Goal: Task Accomplishment & Management: Complete application form

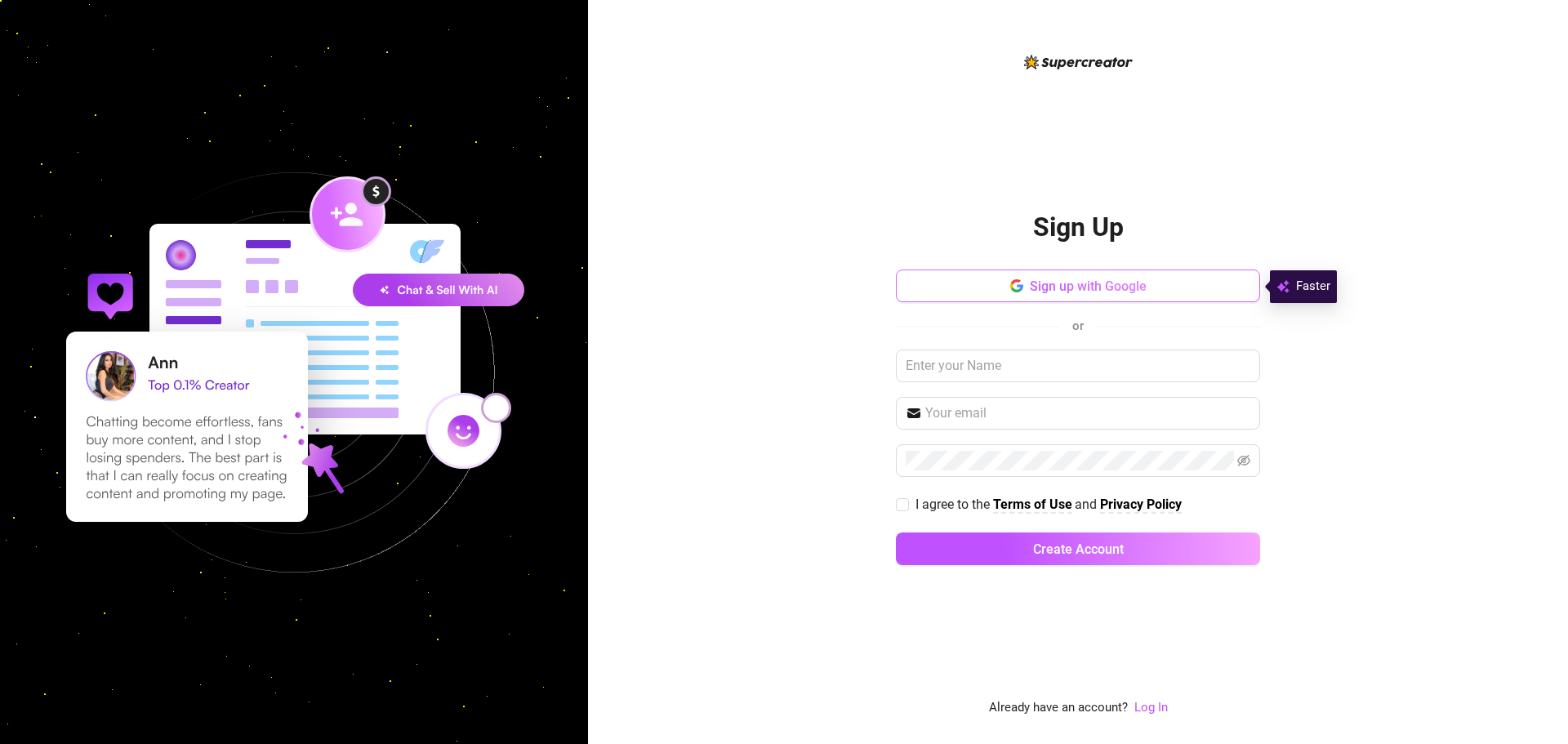
click at [1061, 286] on span "Sign up with Google" at bounding box center [1088, 286] width 116 height 15
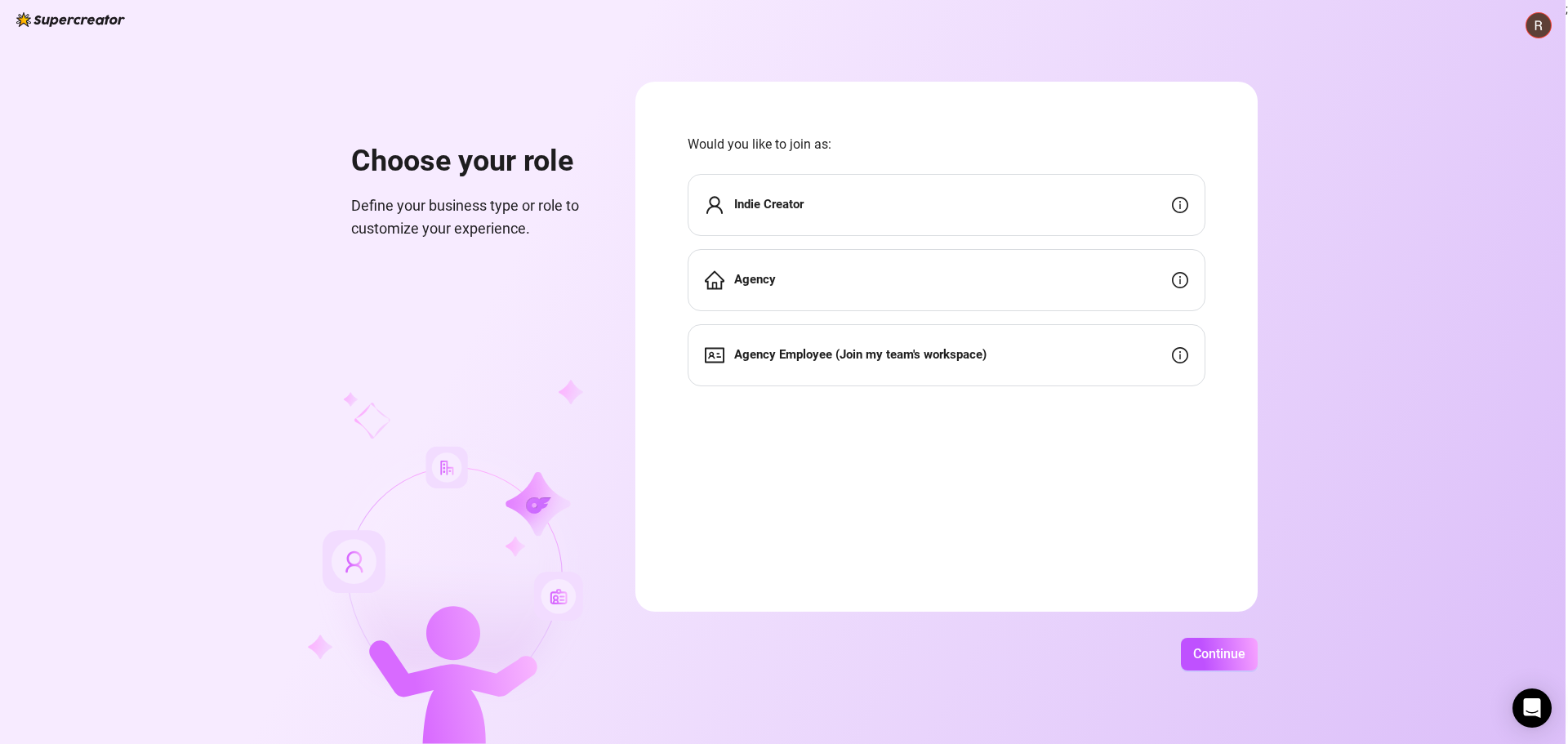
click at [811, 203] on div "Indie Creator" at bounding box center [946, 205] width 518 height 62
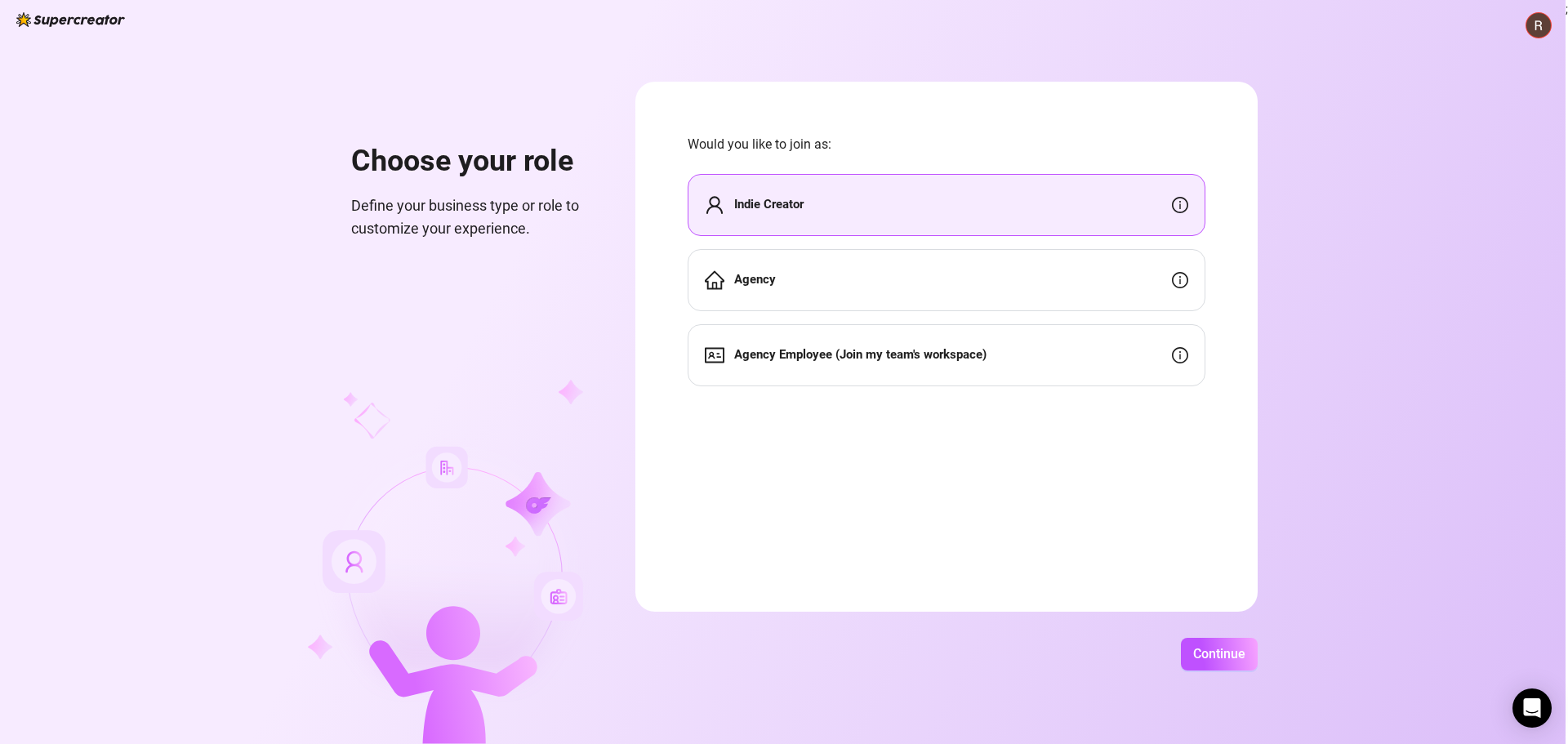
click at [793, 274] on div "Agency" at bounding box center [946, 280] width 518 height 62
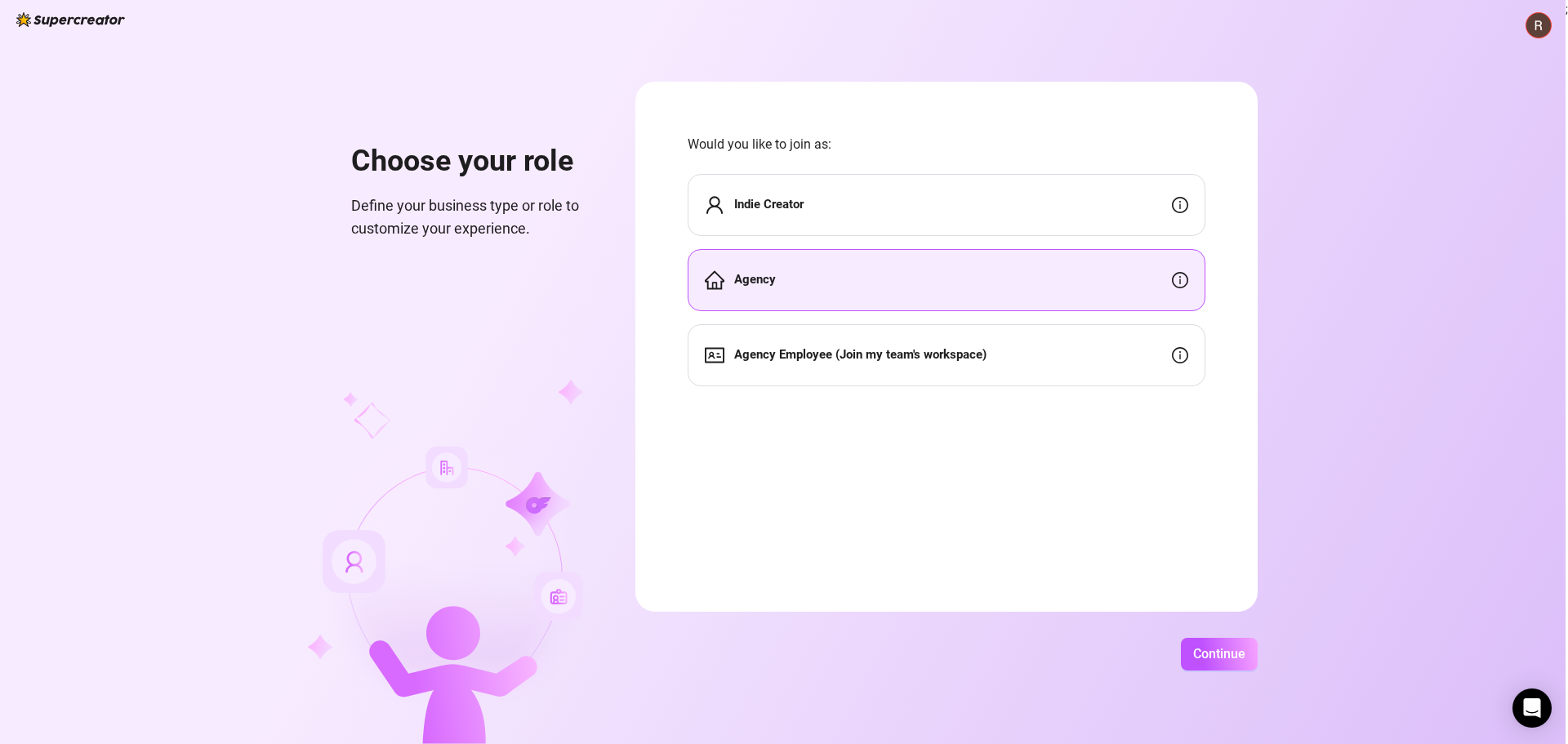
click at [775, 216] on div "Indie Creator" at bounding box center [946, 205] width 518 height 62
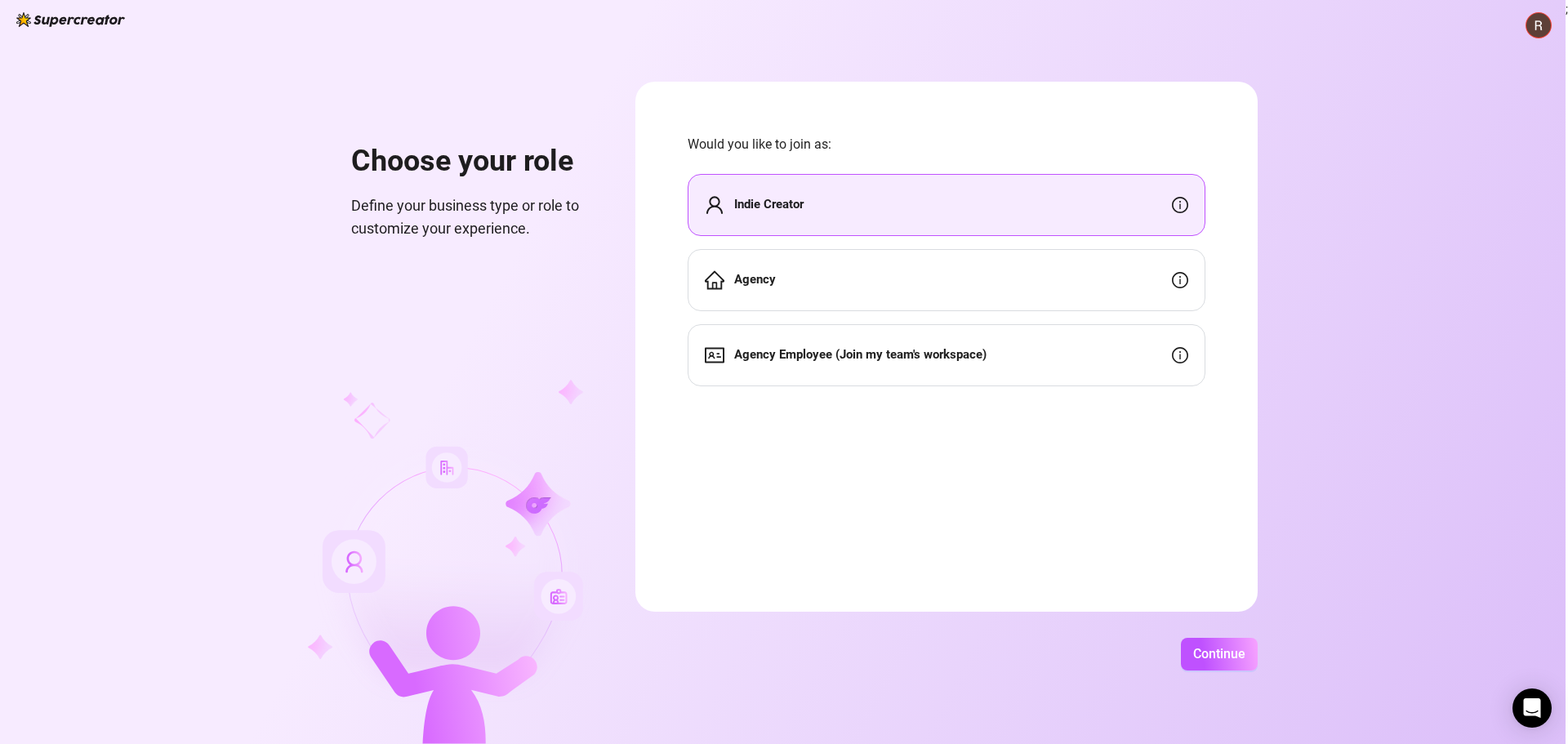
click at [866, 366] on div "Agency Employee (Join my team's workspace)" at bounding box center [946, 355] width 518 height 62
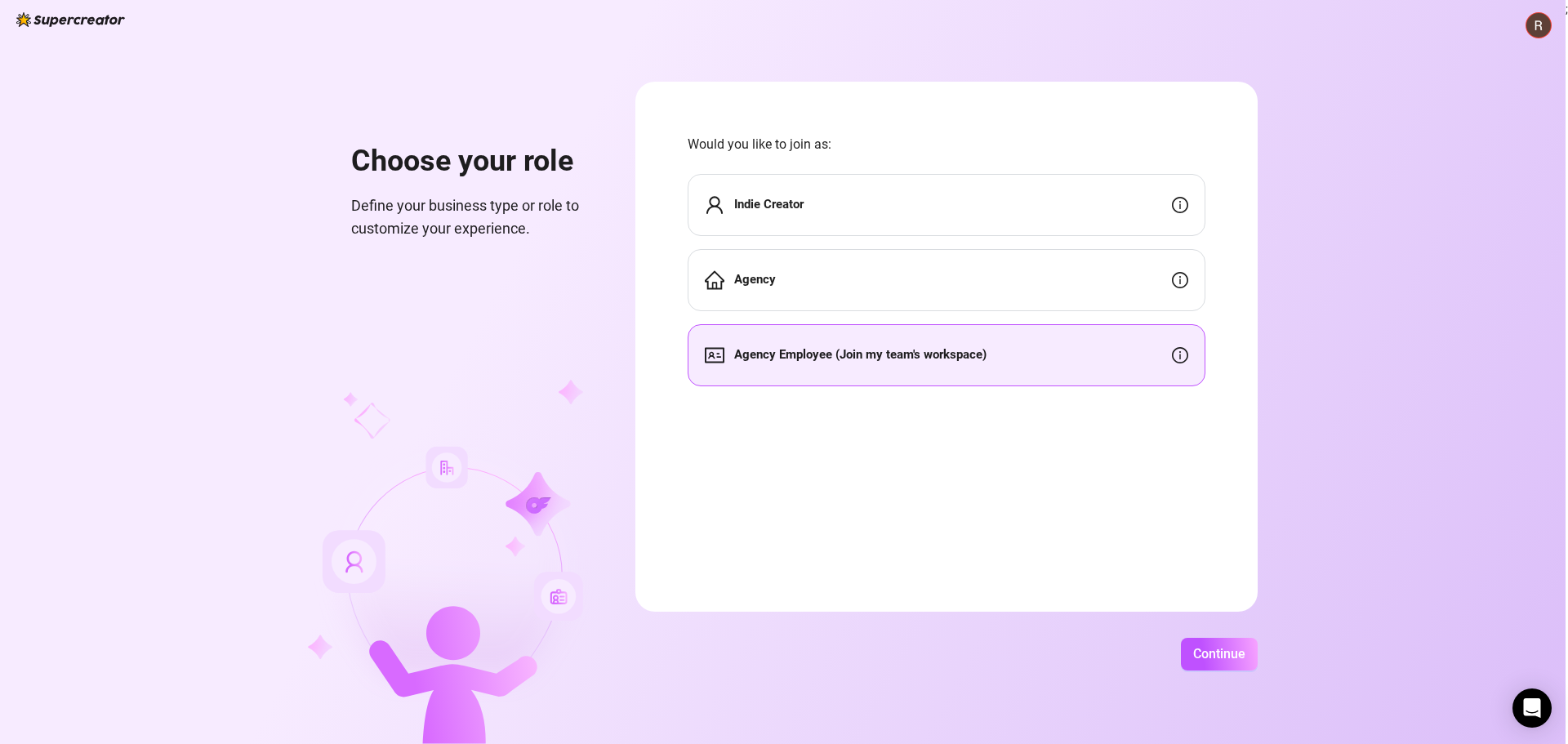
click at [841, 186] on div "Indie Creator" at bounding box center [946, 205] width 518 height 62
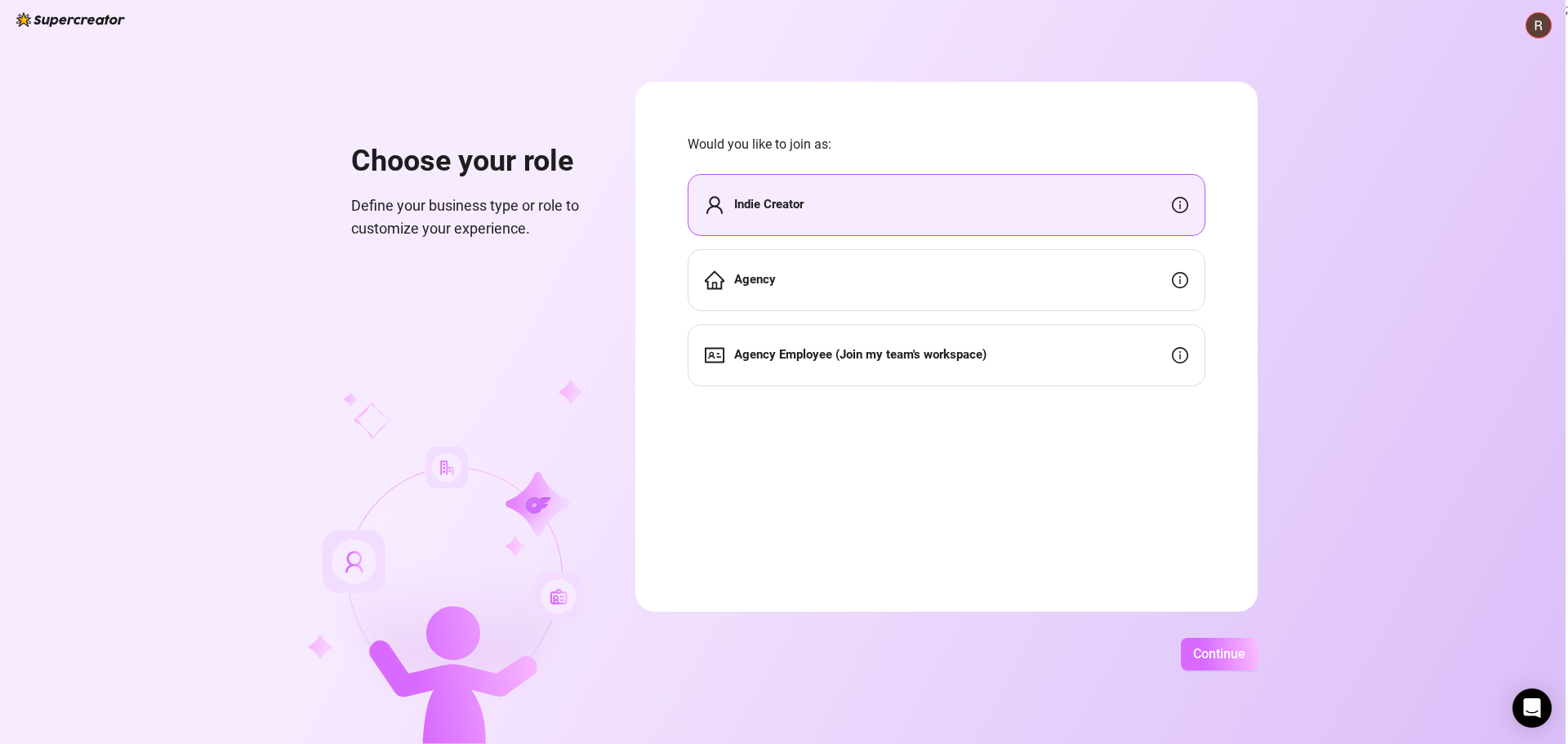
click at [1207, 639] on button "Continue" at bounding box center [1219, 654] width 77 height 33
